Goal: Transaction & Acquisition: Subscribe to service/newsletter

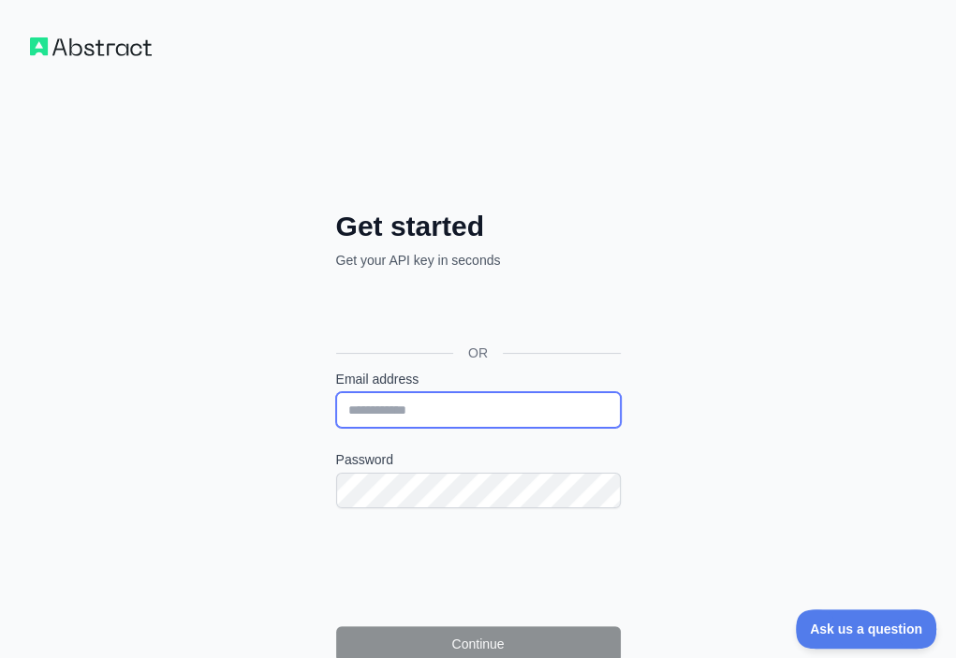
click at [336, 392] on input "Email address" at bounding box center [478, 410] width 285 height 36
paste input "**********"
type input "**********"
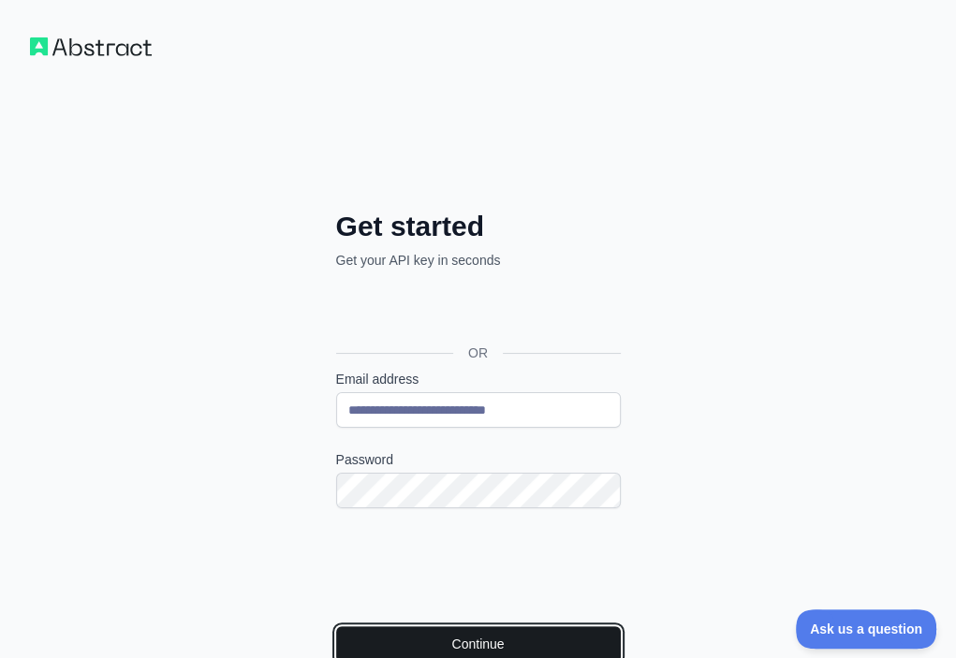
click at [337, 626] on button "Continue" at bounding box center [478, 644] width 285 height 36
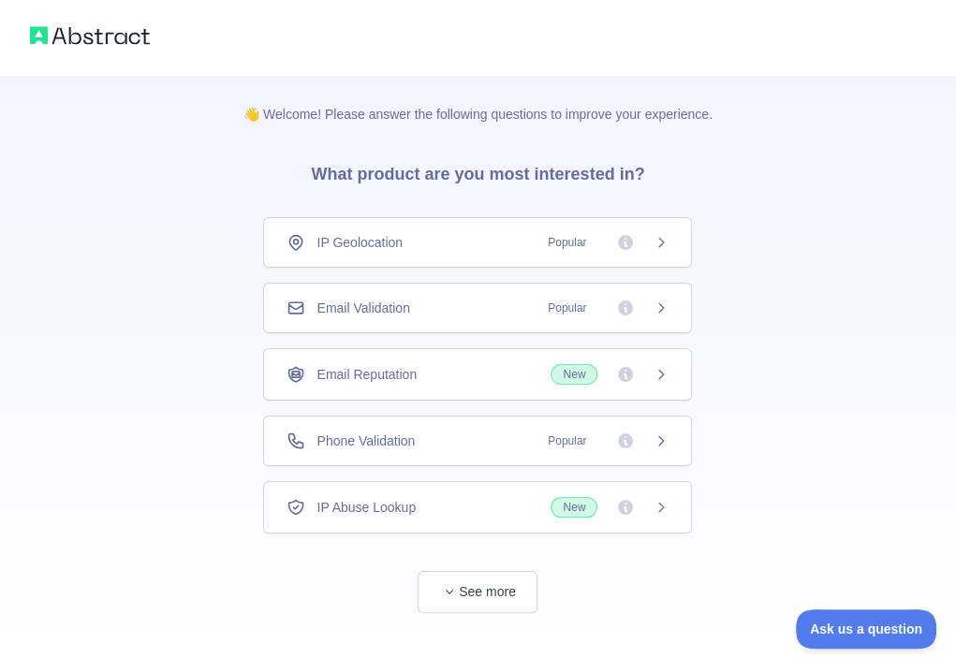
click at [463, 301] on div "Email Validation Popular" at bounding box center [478, 308] width 382 height 19
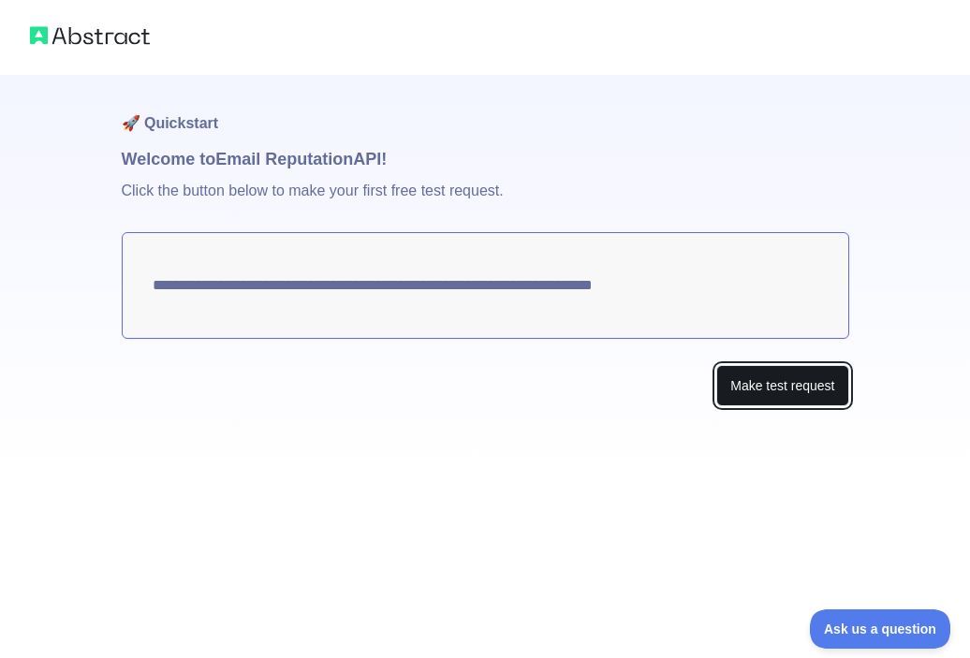
click at [745, 379] on button "Make test request" at bounding box center [782, 386] width 132 height 42
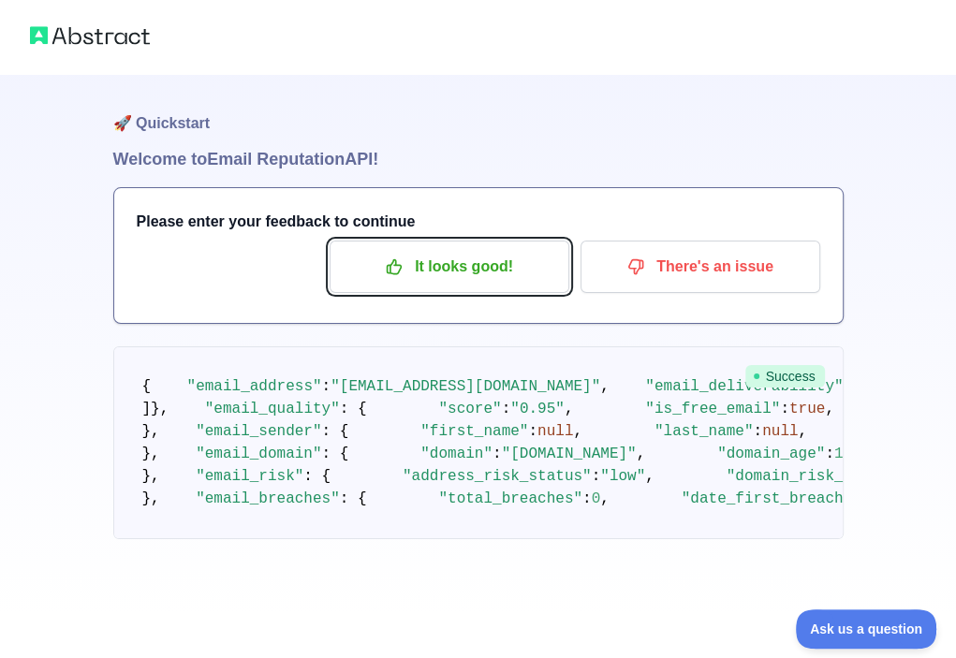
click at [468, 282] on p "It looks good!" at bounding box center [450, 267] width 212 height 32
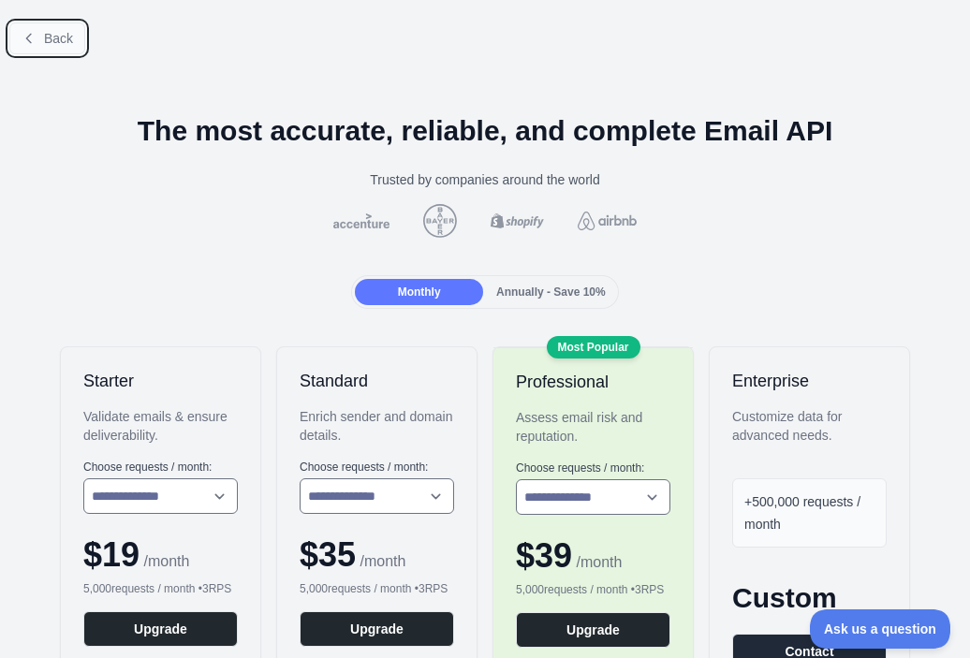
click at [51, 38] on span "Back" at bounding box center [58, 38] width 29 height 15
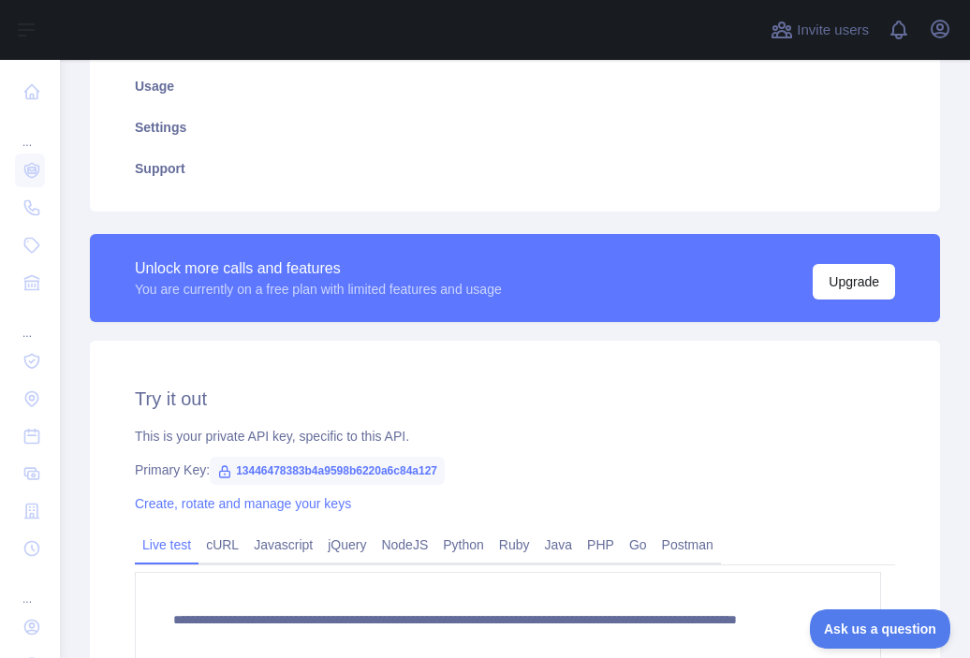
scroll to position [375, 0]
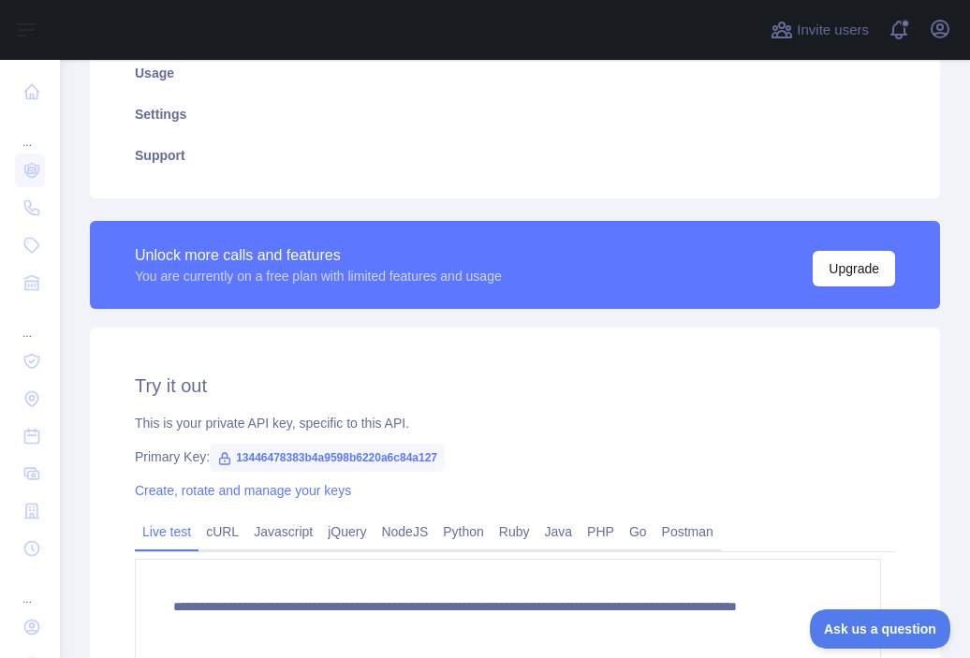
click at [416, 454] on span "13446478383b4a9598b6220a6c84a127" at bounding box center [327, 458] width 235 height 28
copy span "13446478383b4a9598b6220a6c84a127"
click at [195, 16] on div at bounding box center [409, 30] width 669 height 60
